Goal: Information Seeking & Learning: Learn about a topic

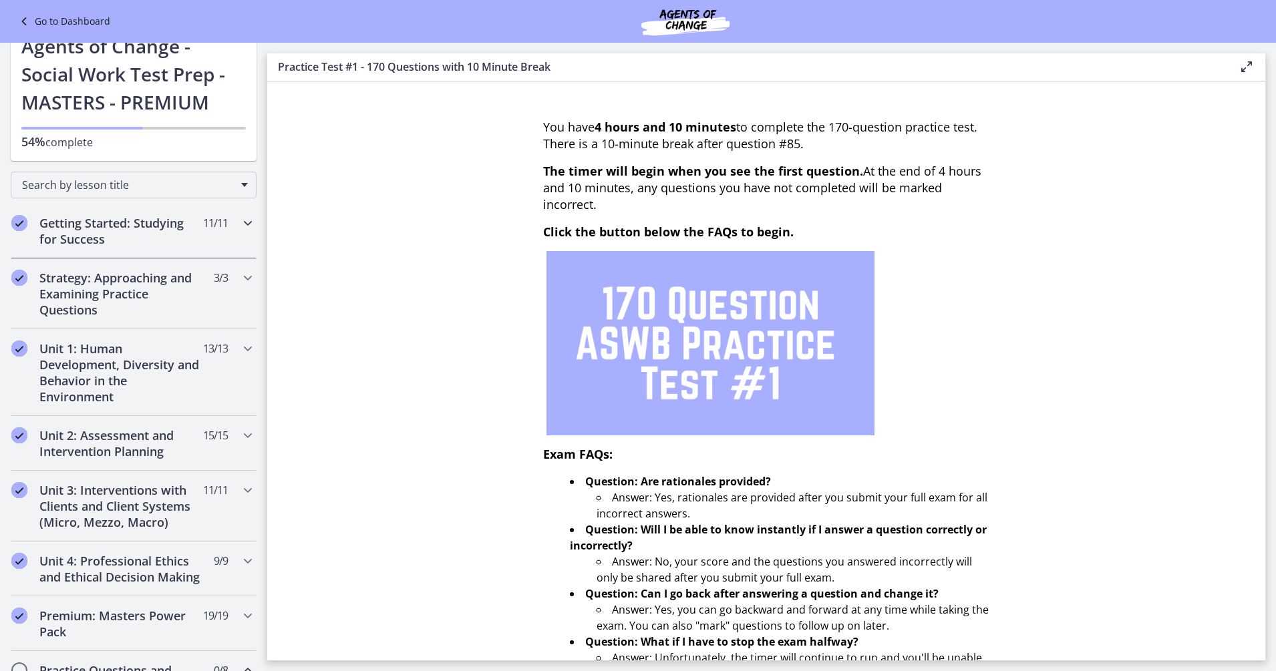
scroll to position [43, 0]
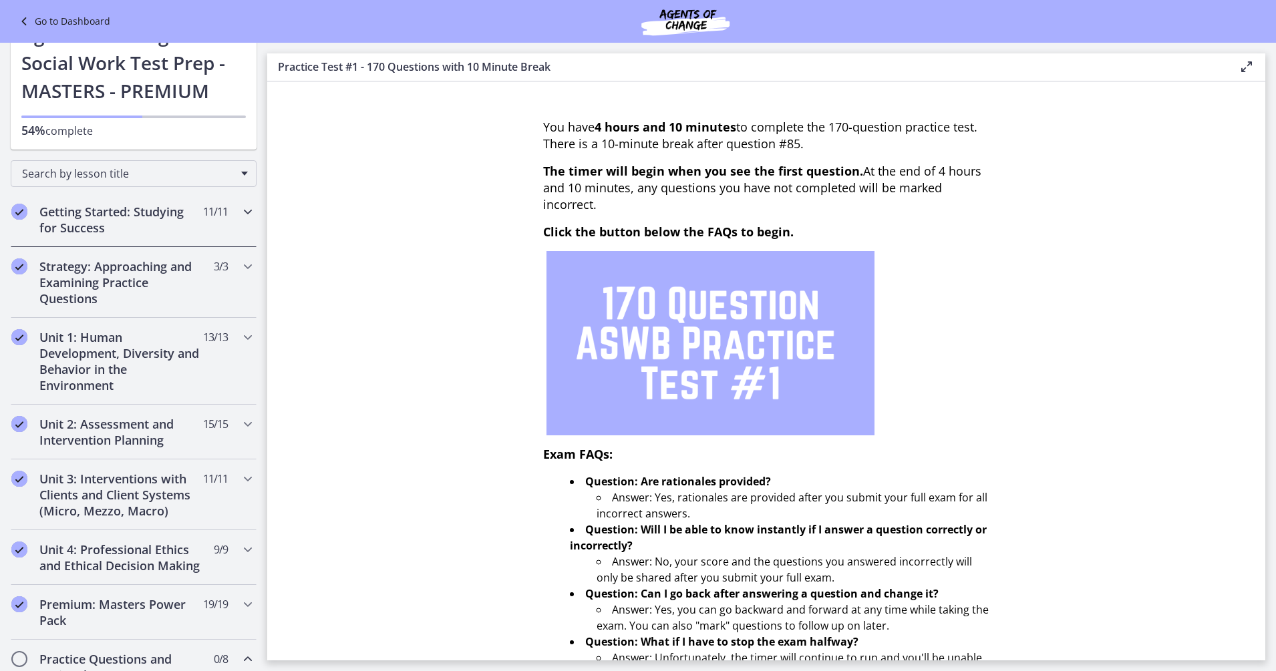
click at [203, 212] on span "11 / 11 Completed" at bounding box center [215, 212] width 25 height 16
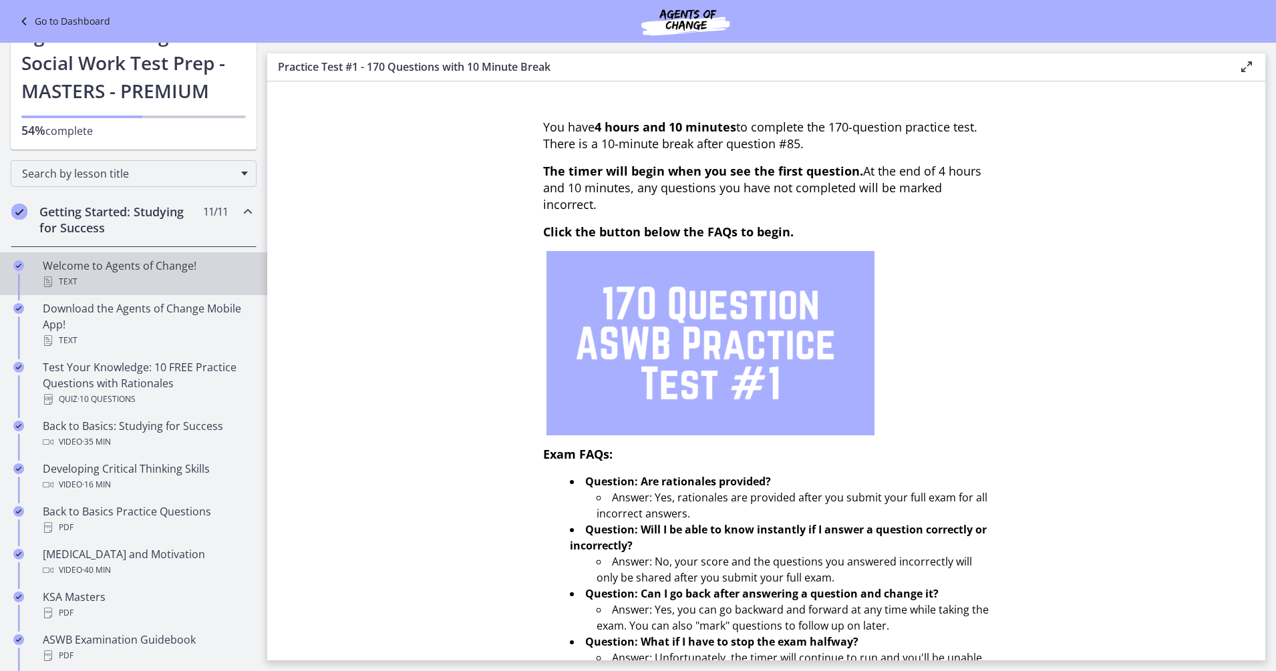
scroll to position [97, 0]
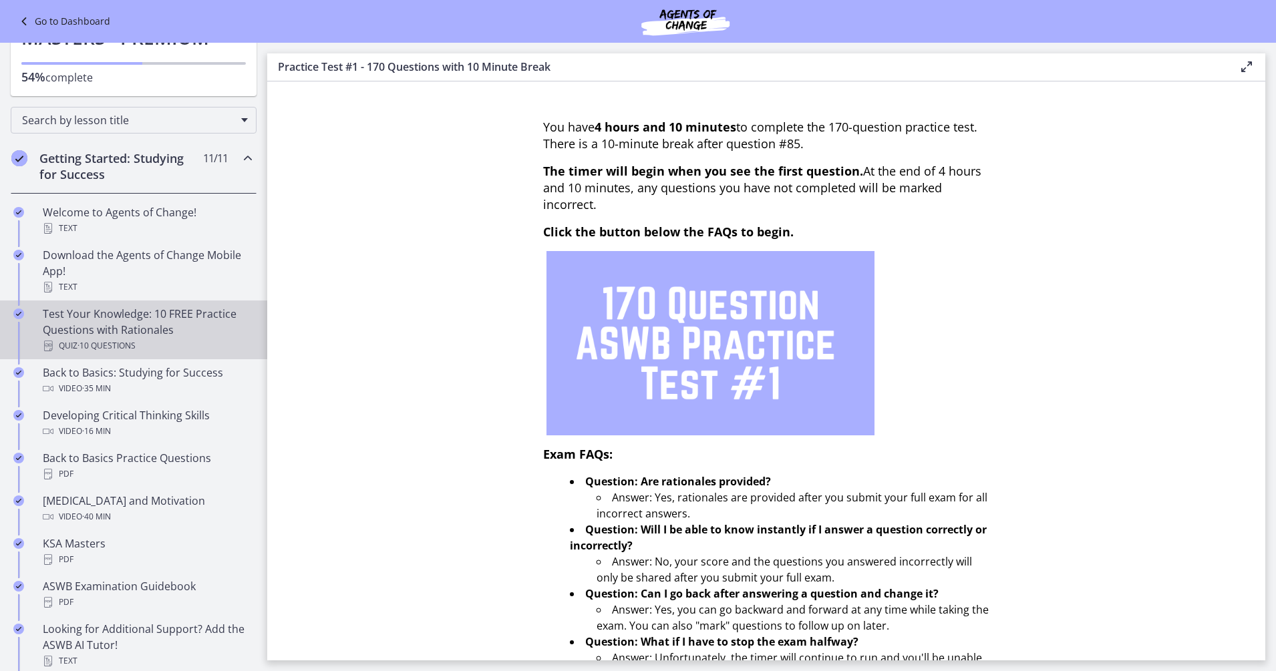
click at [178, 325] on div "Test Your Knowledge: 10 FREE Practice Questions with Rationales Quiz · 10 Quest…" at bounding box center [147, 330] width 208 height 48
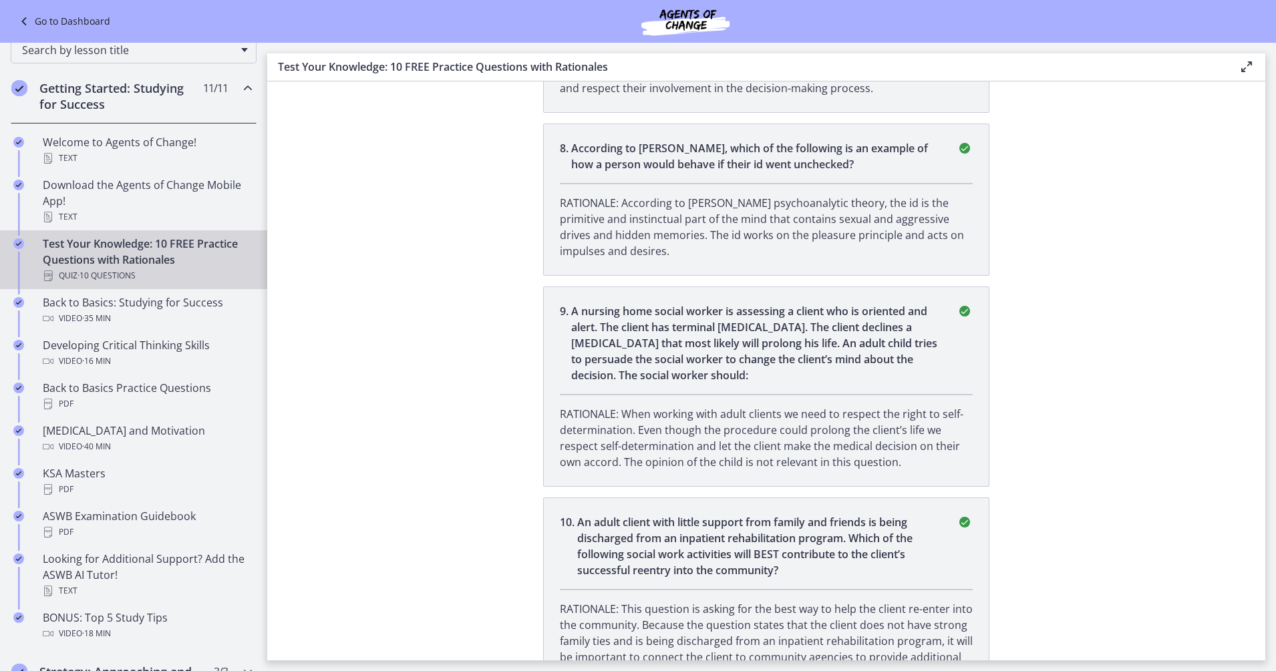
scroll to position [1799, 0]
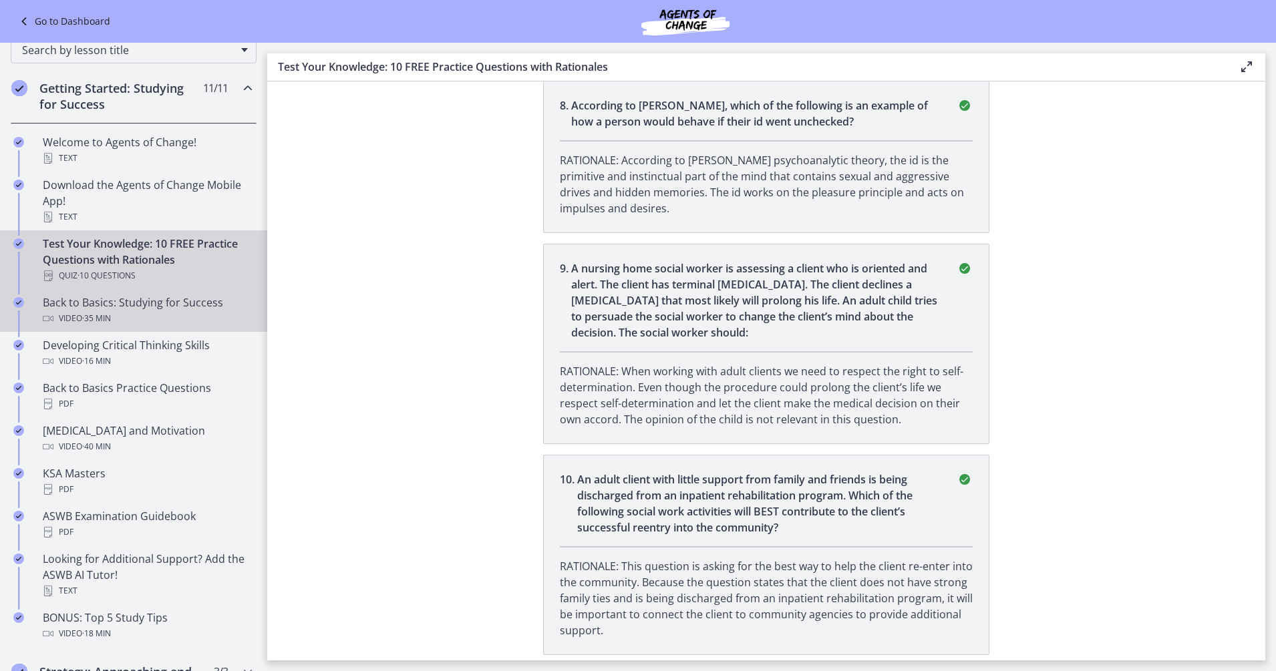
click at [168, 312] on div "Video · 35 min" at bounding box center [147, 319] width 208 height 16
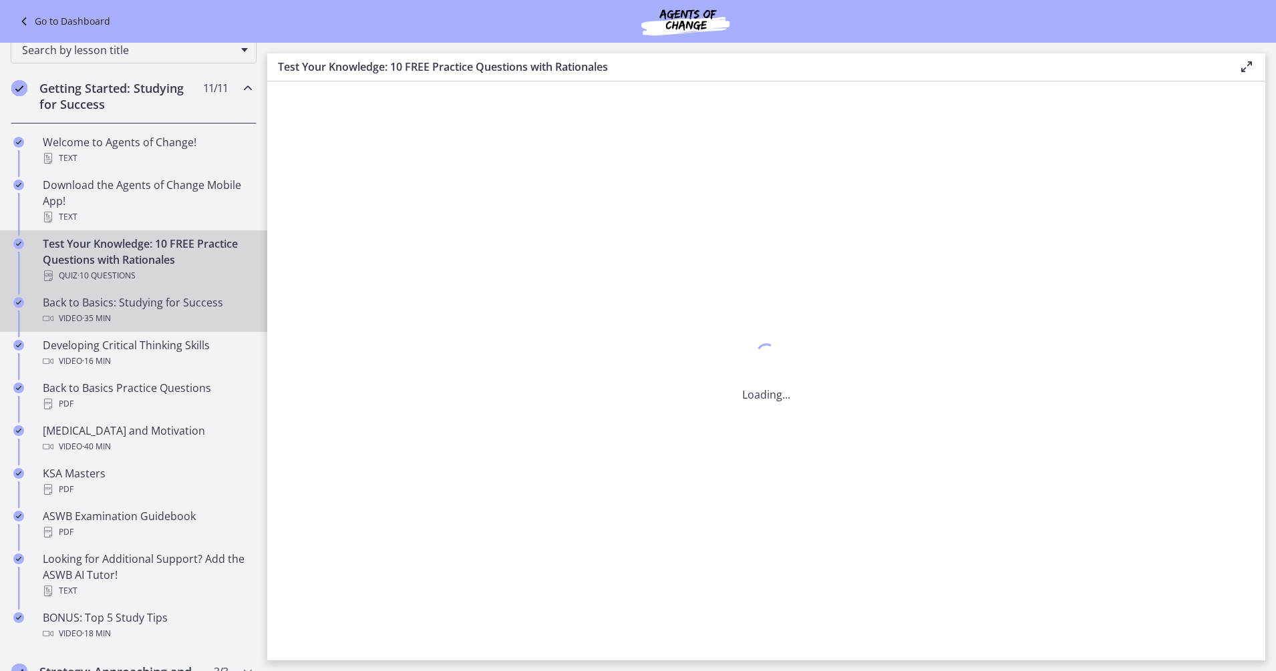
scroll to position [0, 0]
click at [168, 312] on div "Video · 35 min" at bounding box center [147, 319] width 208 height 16
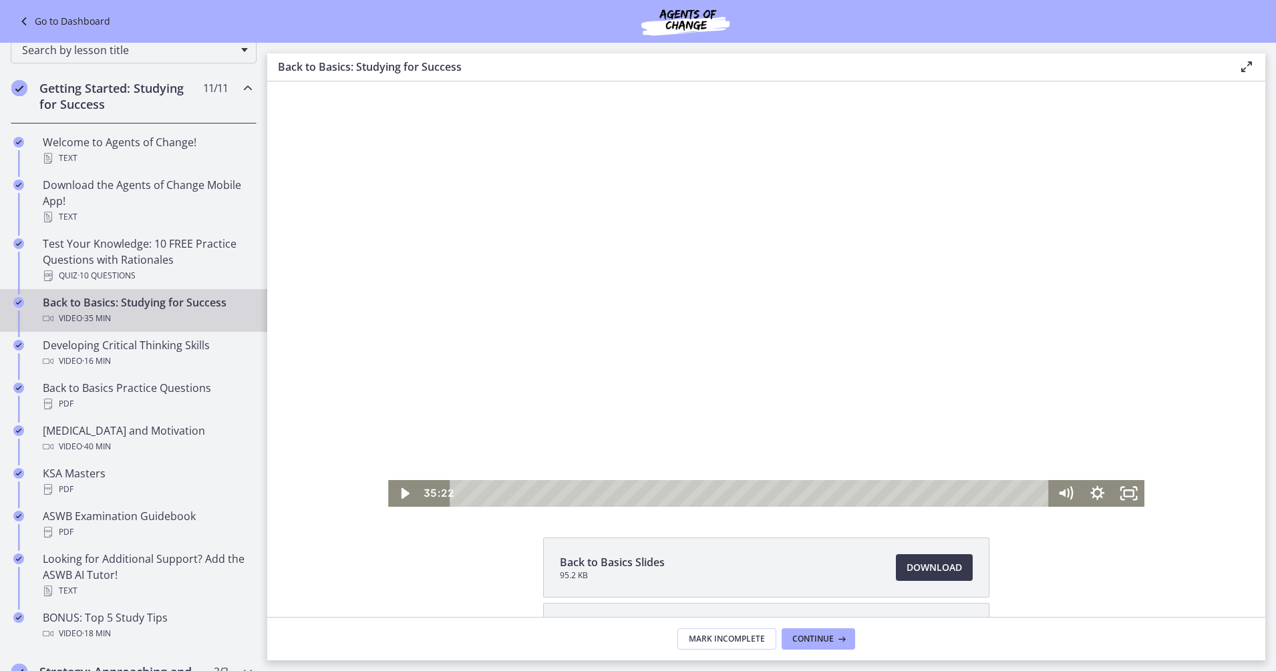
click at [577, 302] on div at bounding box center [766, 293] width 756 height 425
click at [1125, 492] on icon "Fullscreen" at bounding box center [1128, 494] width 38 height 32
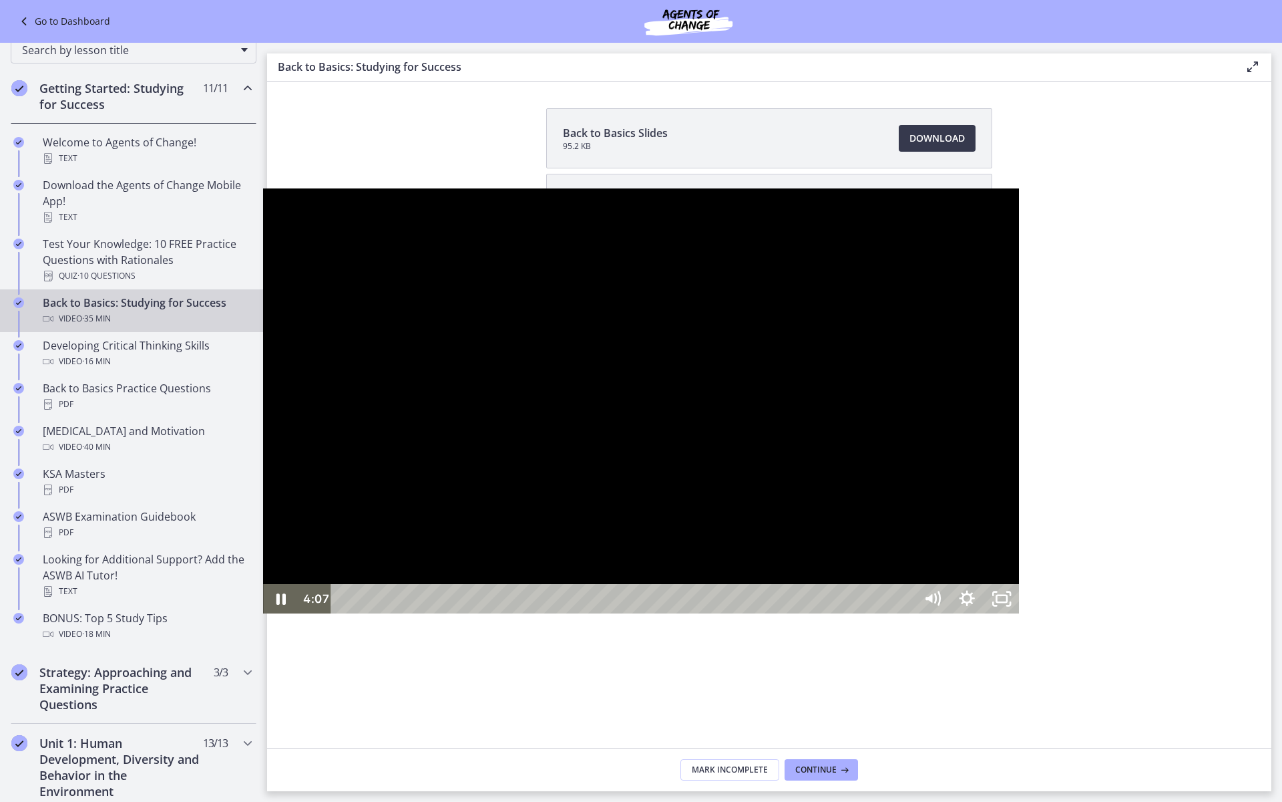
click at [976, 466] on div at bounding box center [641, 400] width 756 height 425
click at [750, 373] on div at bounding box center [641, 400] width 756 height 425
